Goal: Check status: Check status

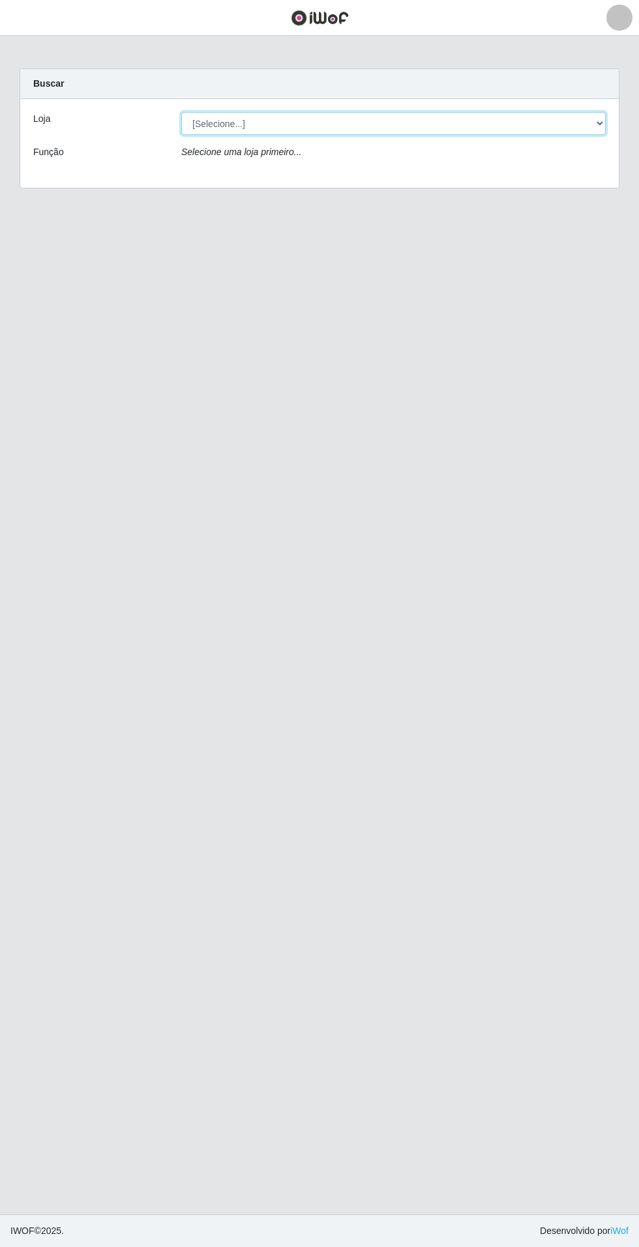
click at [590, 122] on select "[Selecione...] Atacado Vem - Loja 31 [GEOGRAPHIC_DATA]" at bounding box center [393, 123] width 424 height 23
select select "437"
click at [181, 112] on select "[Selecione...] Atacado Vem - Loja 31 [GEOGRAPHIC_DATA]" at bounding box center [393, 123] width 424 height 23
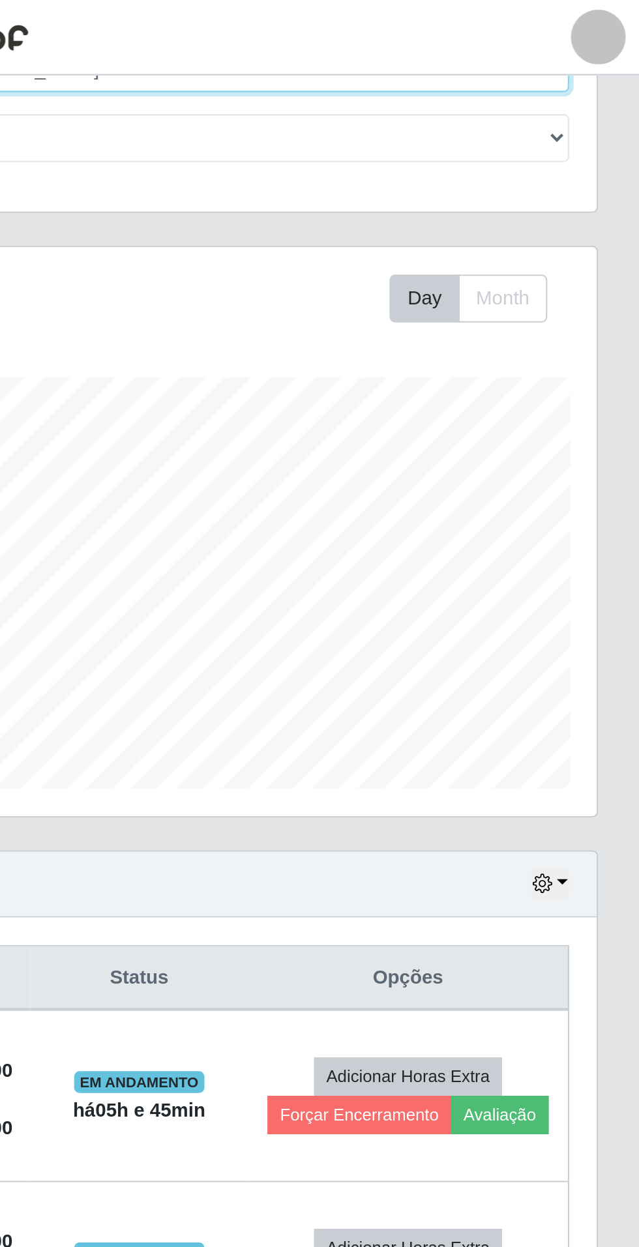
scroll to position [91, 0]
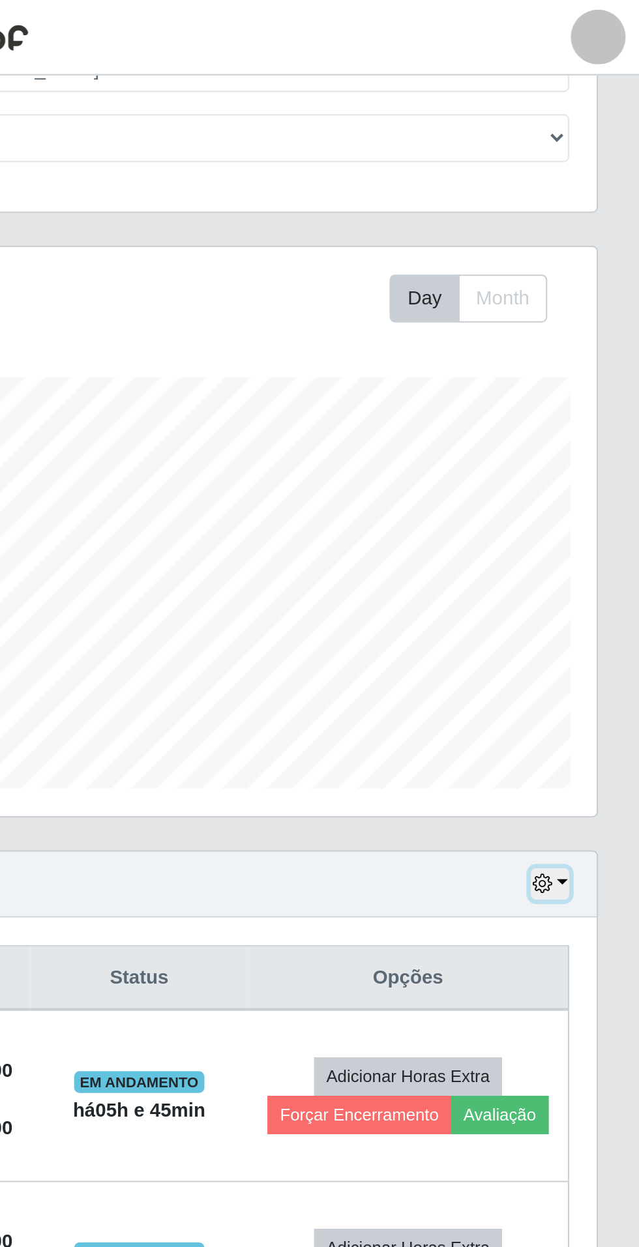
click at [602, 418] on button "button" at bounding box center [596, 420] width 18 height 15
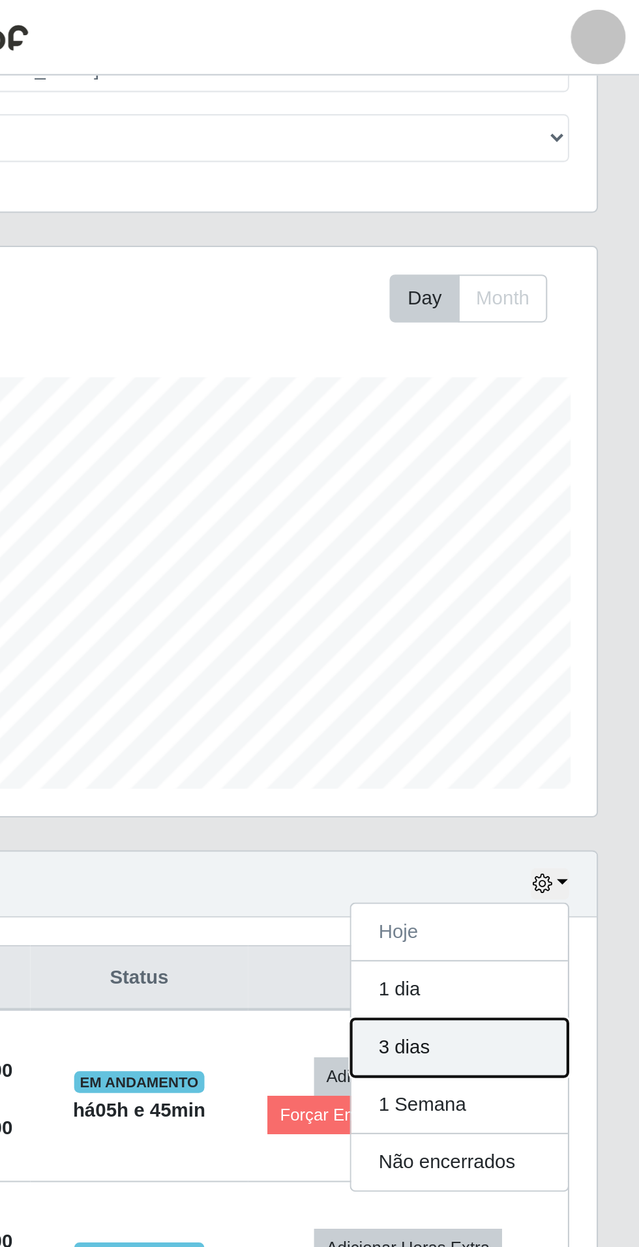
click at [574, 488] on button "3 dias" at bounding box center [553, 497] width 103 height 27
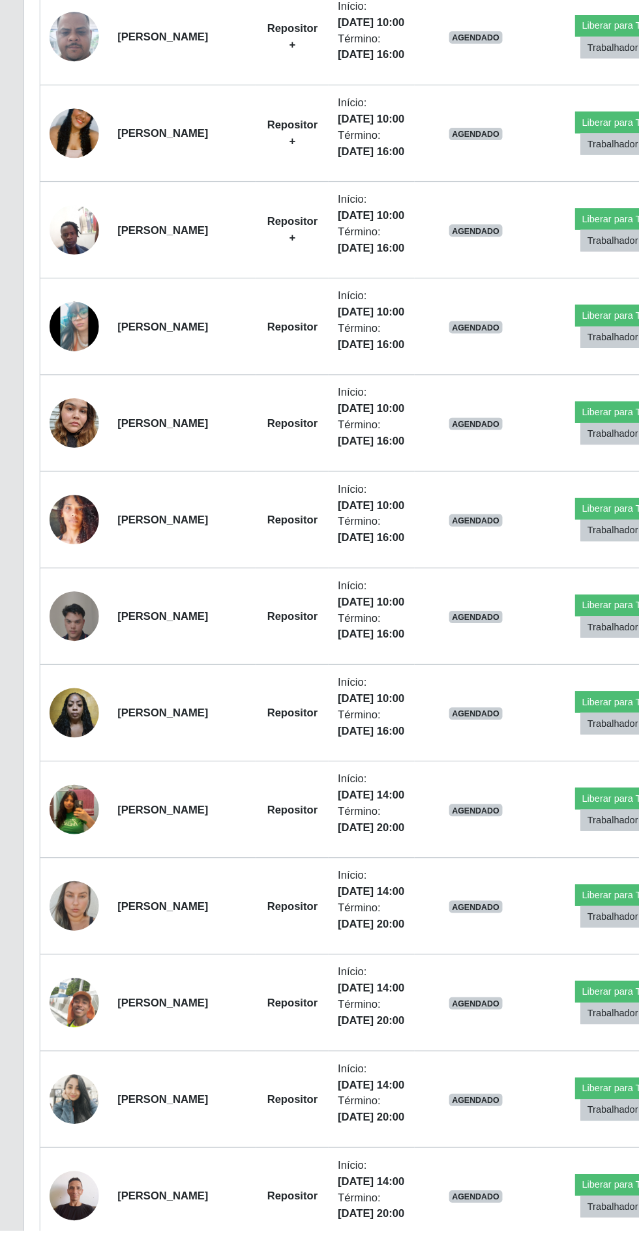
scroll to position [1436, 0]
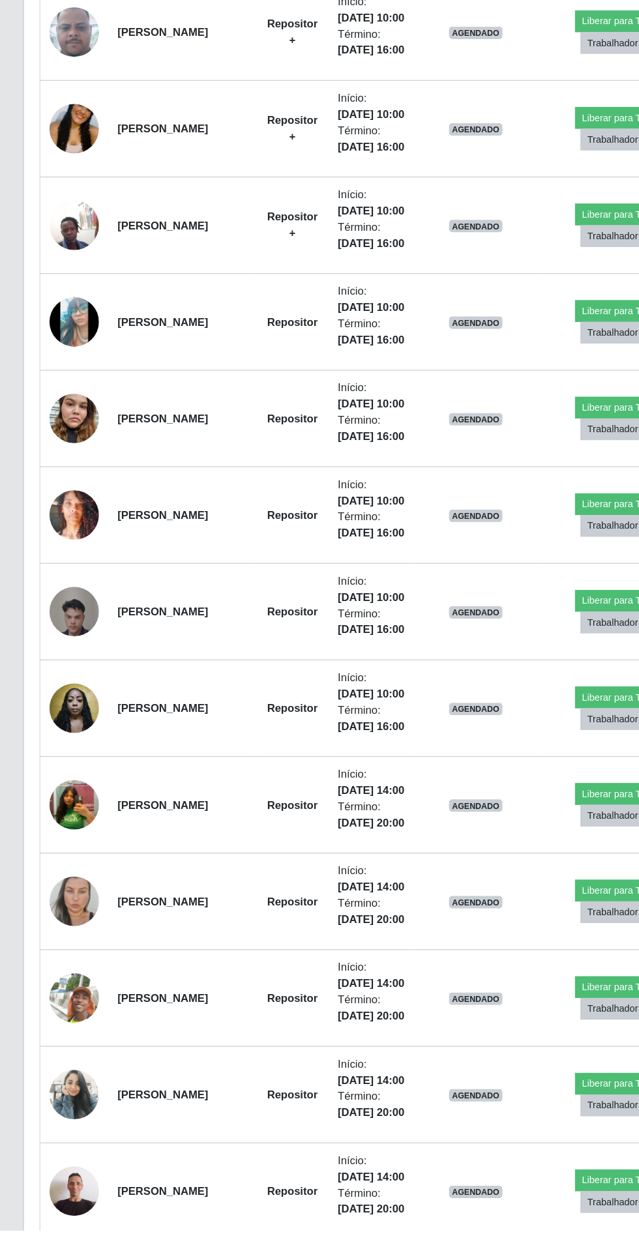
click at [55, 282] on img at bounding box center [63, 236] width 42 height 93
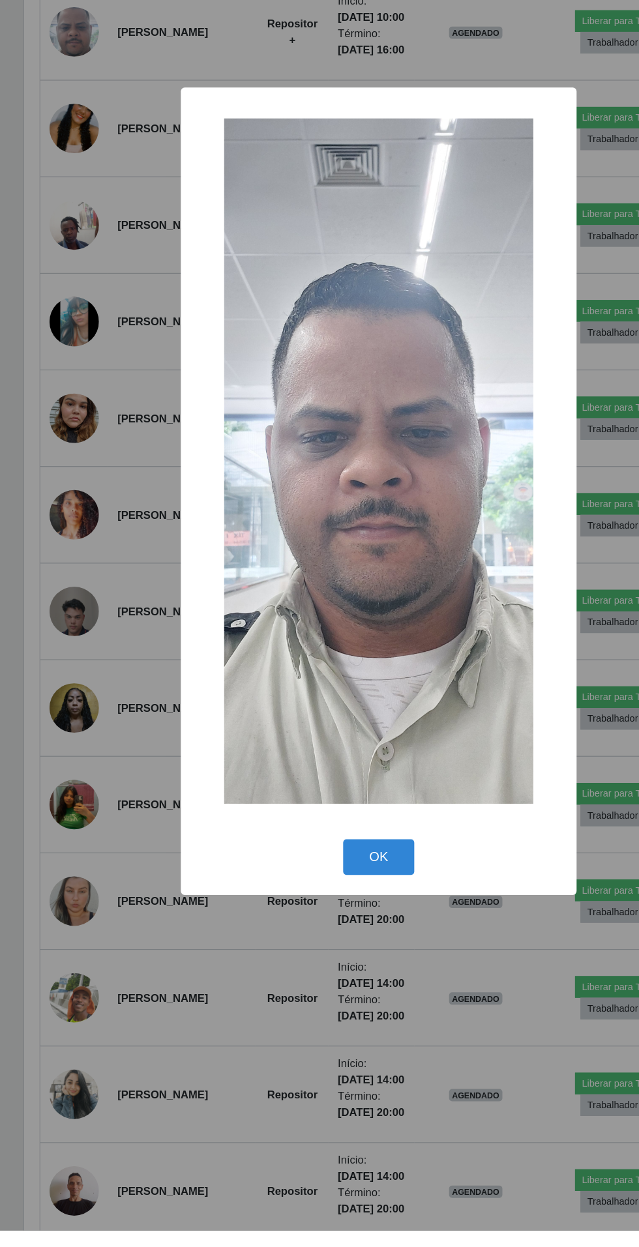
click at [360, 1157] on div "× OK Cancel" at bounding box center [319, 623] width 639 height 1247
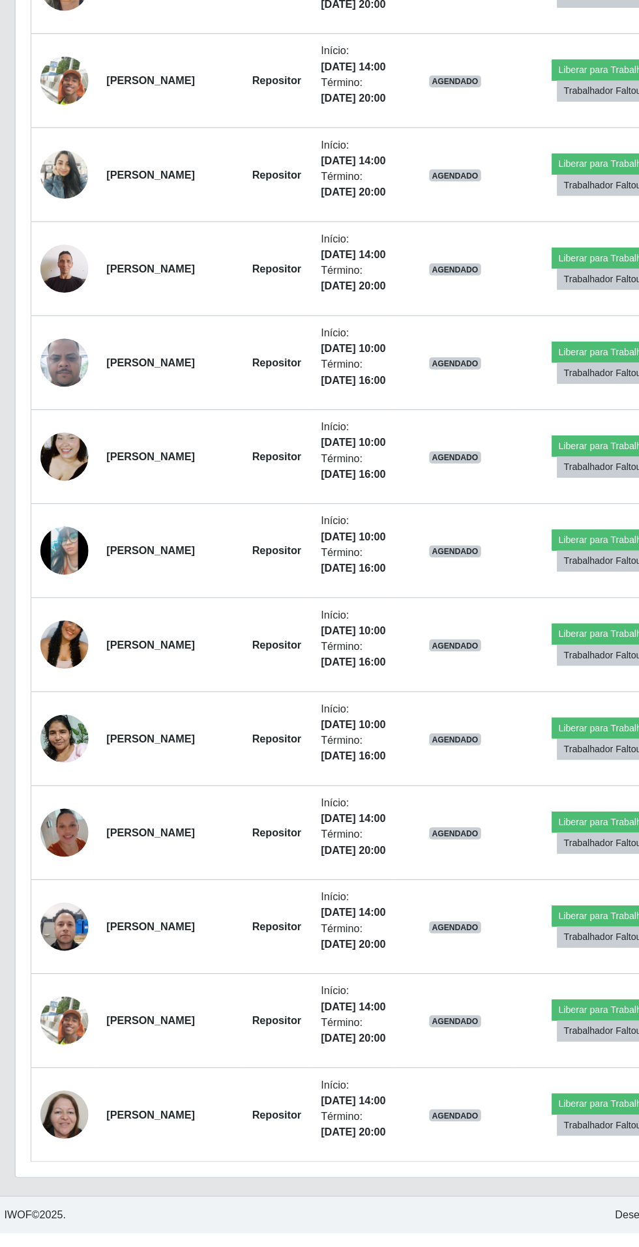
scroll to position [3077, 0]
